Goal: Navigation & Orientation: Find specific page/section

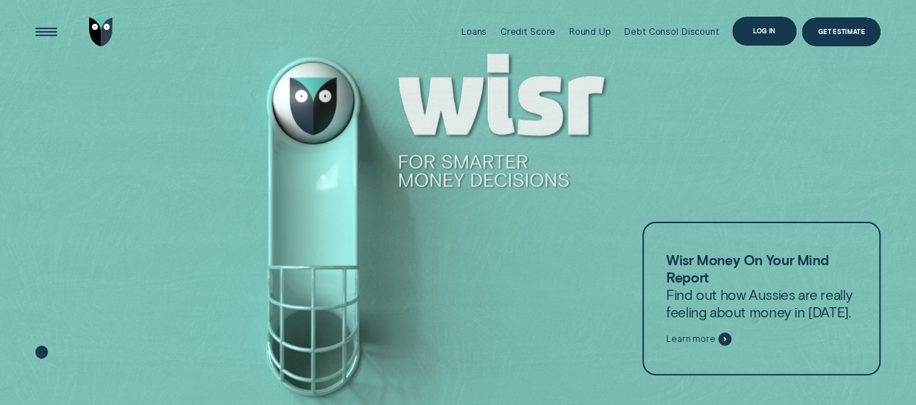
click at [763, 31] on div "Log in" at bounding box center [764, 31] width 22 height 6
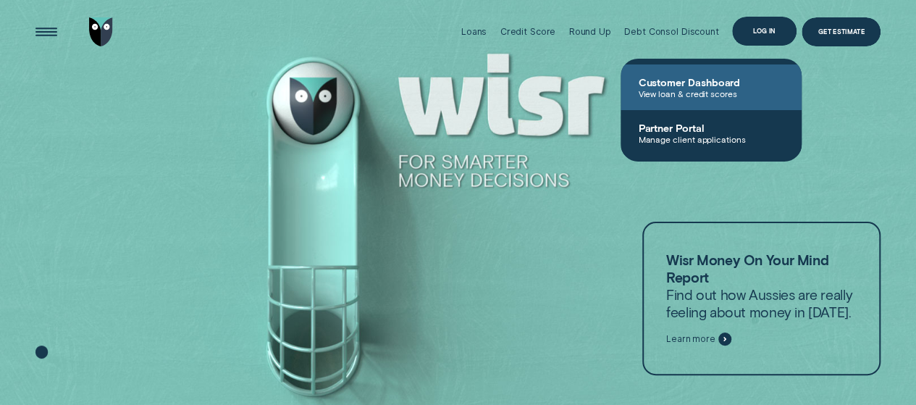
click at [666, 81] on span "Customer Dashboard" at bounding box center [711, 82] width 146 height 12
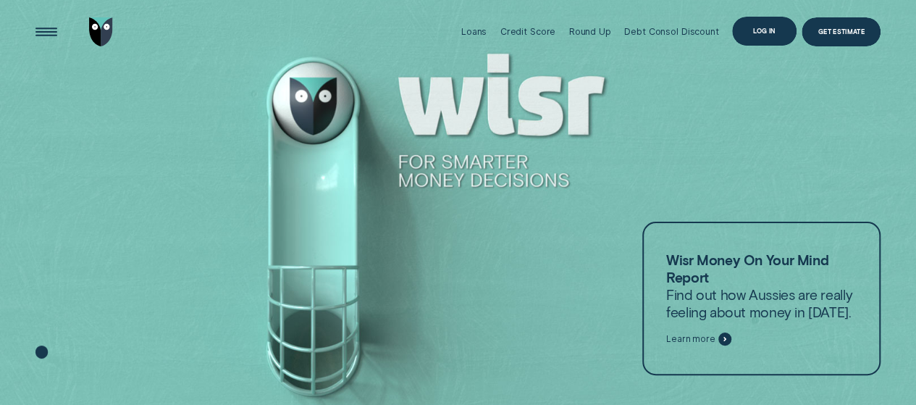
click at [740, 36] on div "Log in" at bounding box center [764, 31] width 64 height 29
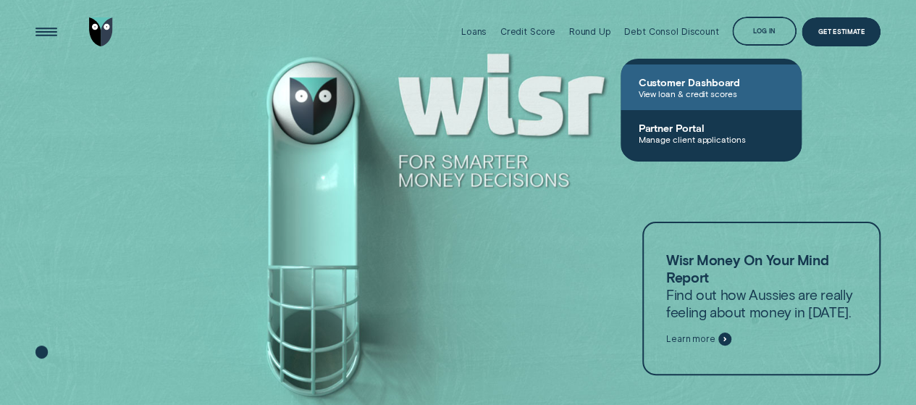
click at [705, 90] on span "View loan & credit scores" at bounding box center [711, 93] width 146 height 10
